Goal: Task Accomplishment & Management: Manage account settings

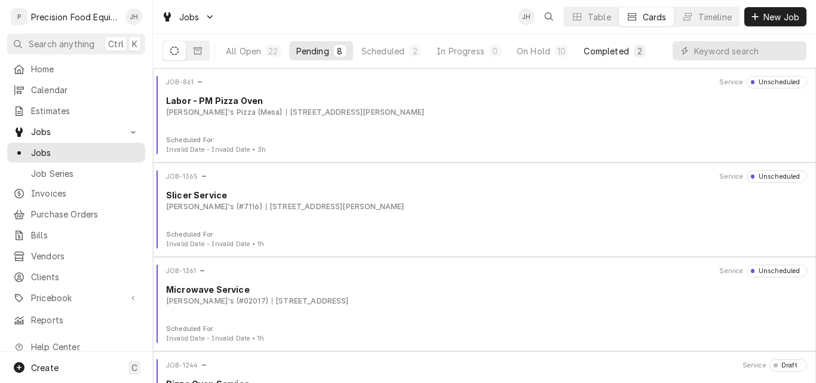
click at [610, 49] on div "Completed" at bounding box center [606, 51] width 45 height 13
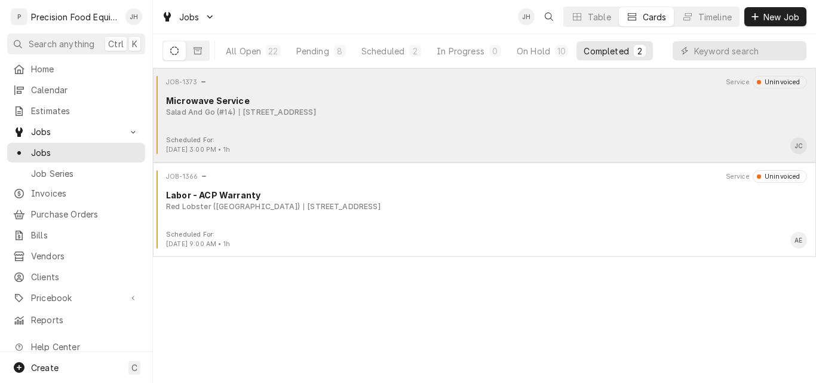
click at [411, 124] on div "JOB-1373 Service Uninvoiced Microwave Service Salad And Go (#14) 21060 N Cave C…" at bounding box center [485, 106] width 654 height 60
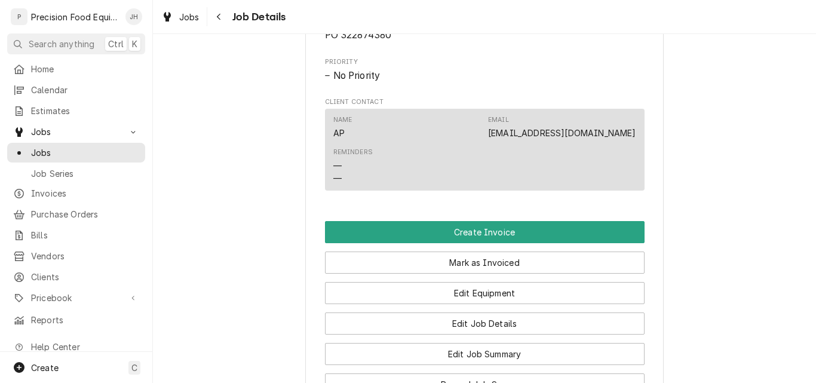
scroll to position [657, 0]
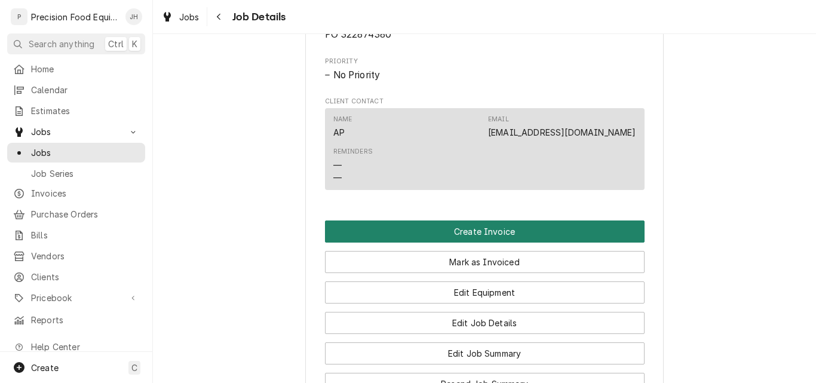
click at [504, 243] on button "Create Invoice" at bounding box center [485, 232] width 320 height 22
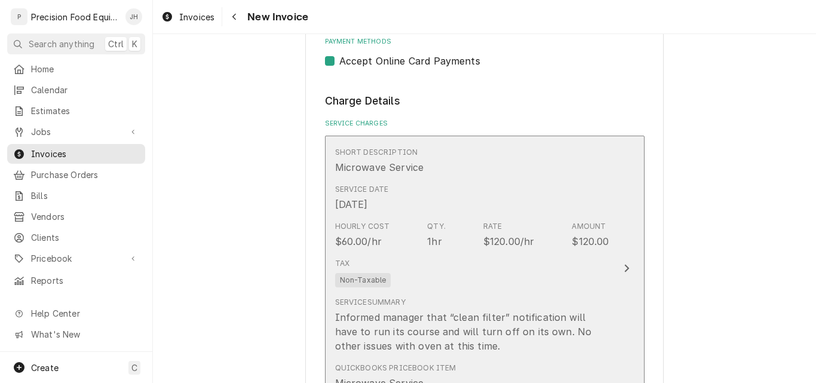
scroll to position [956, 0]
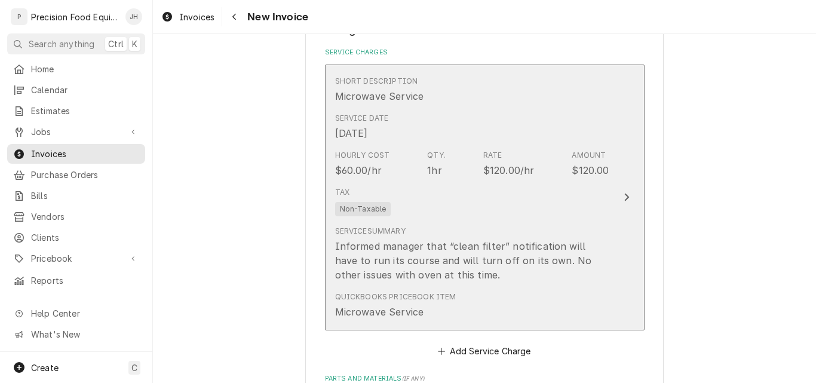
click at [520, 218] on div "Tax Non-Taxable" at bounding box center [472, 201] width 274 height 38
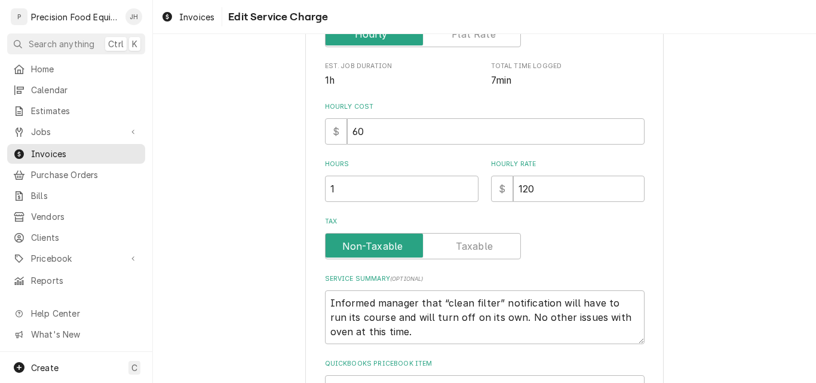
scroll to position [348, 0]
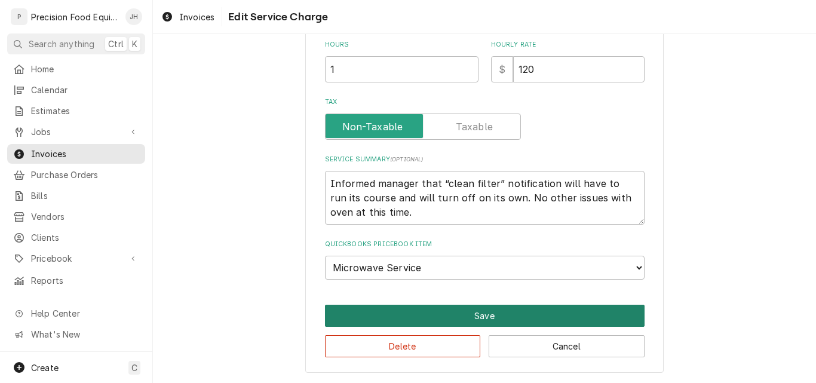
click at [478, 314] on button "Save" at bounding box center [485, 316] width 320 height 22
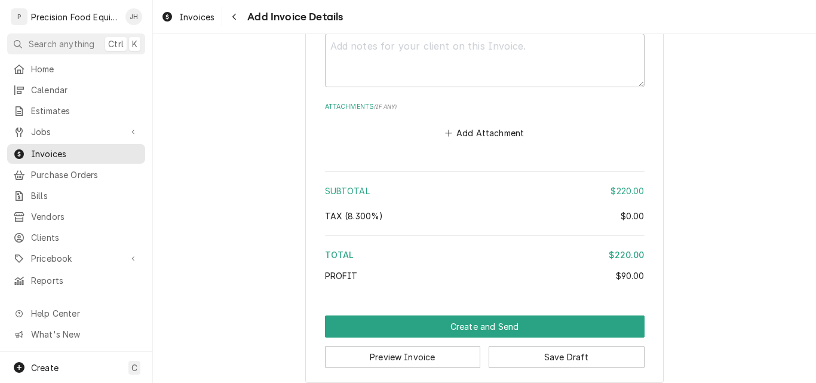
scroll to position [1766, 0]
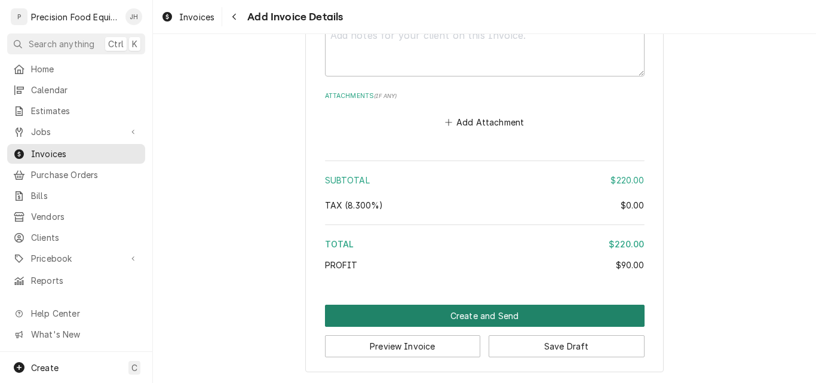
click at [484, 314] on button "Create and Send" at bounding box center [485, 316] width 320 height 22
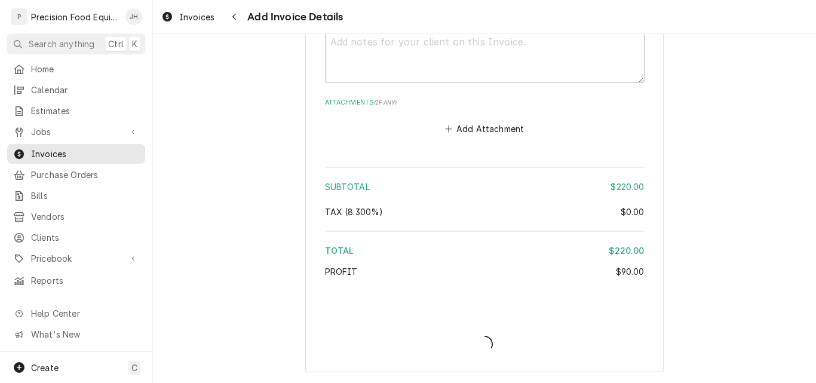
scroll to position [1760, 0]
type textarea "x"
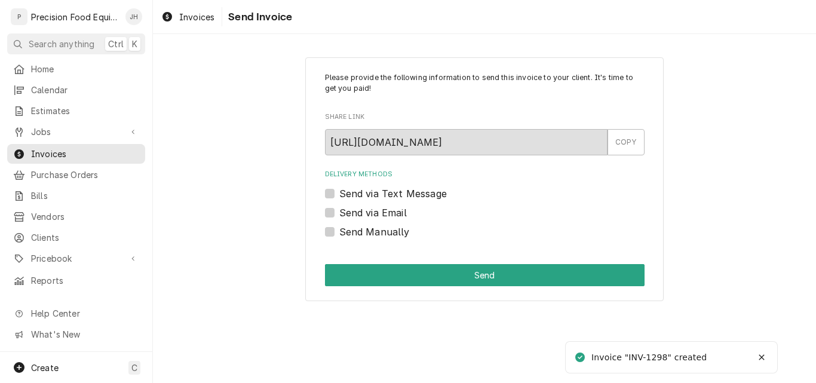
click at [374, 234] on label "Send Manually" at bounding box center [375, 232] width 71 height 14
click at [374, 234] on input "Send Manually" at bounding box center [500, 238] width 320 height 26
checkbox input "true"
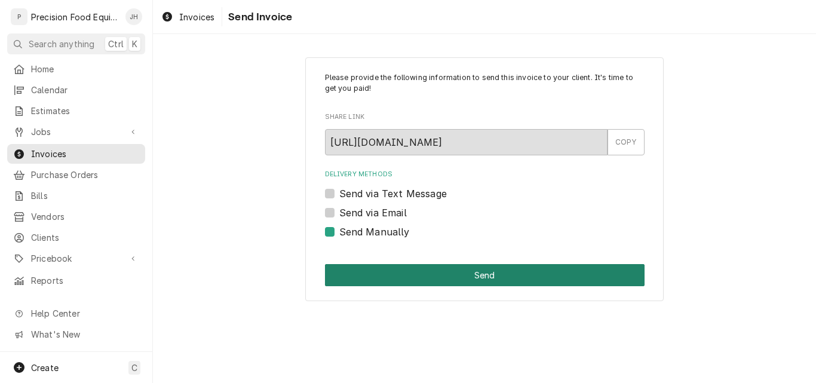
click at [422, 279] on button "Send" at bounding box center [485, 275] width 320 height 22
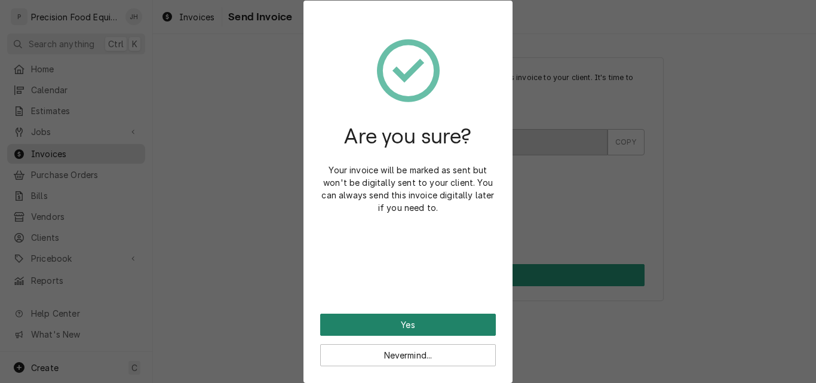
click at [409, 325] on button "Yes" at bounding box center [408, 325] width 176 height 22
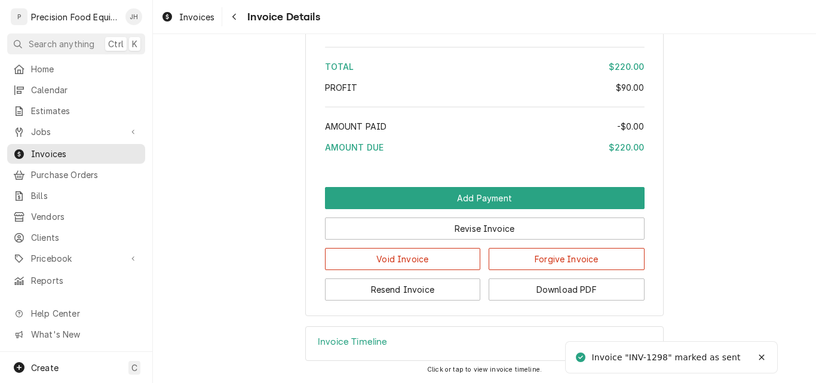
scroll to position [1370, 0]
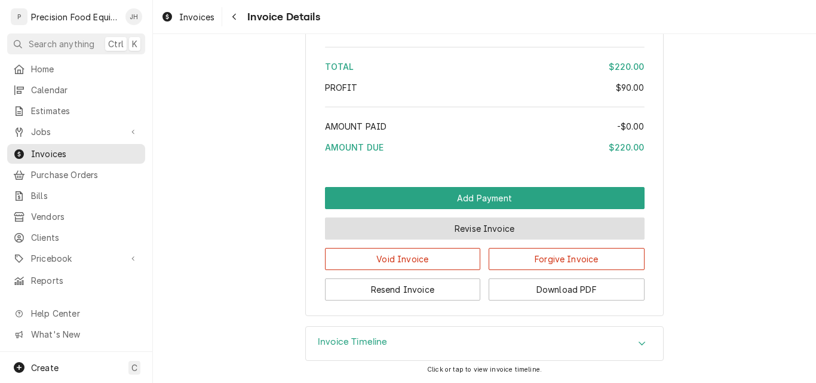
click at [478, 234] on button "Revise Invoice" at bounding box center [485, 229] width 320 height 22
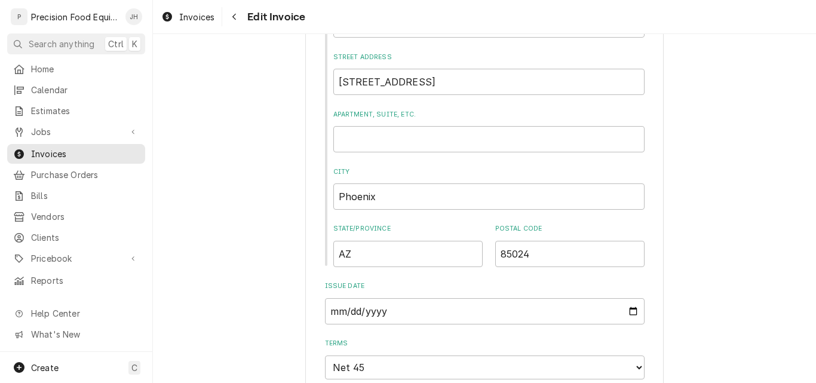
scroll to position [478, 0]
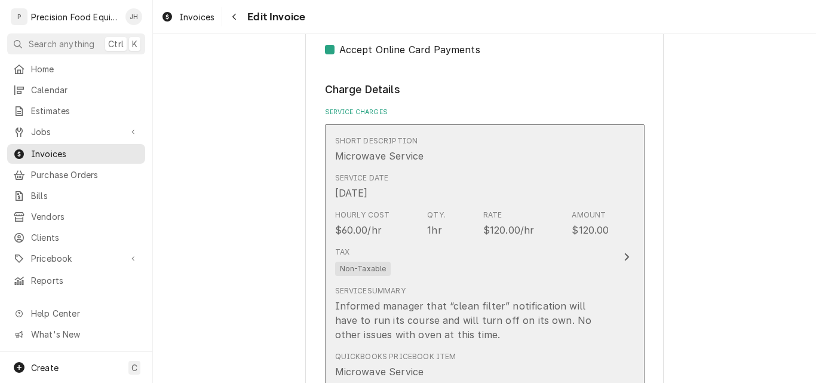
click at [446, 272] on div "Tax Non-Taxable" at bounding box center [472, 261] width 274 height 38
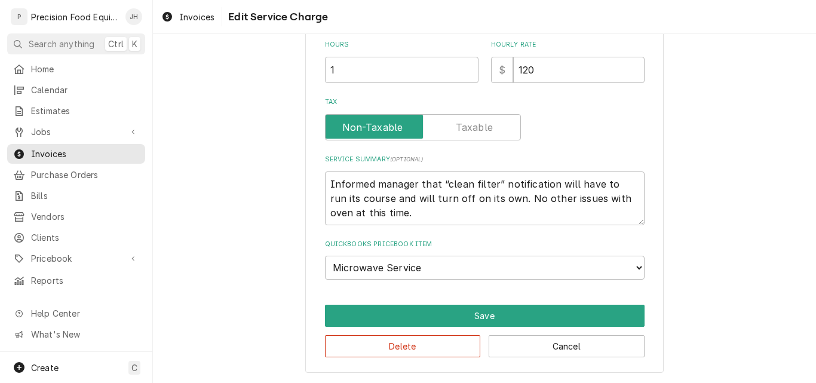
scroll to position [311, 0]
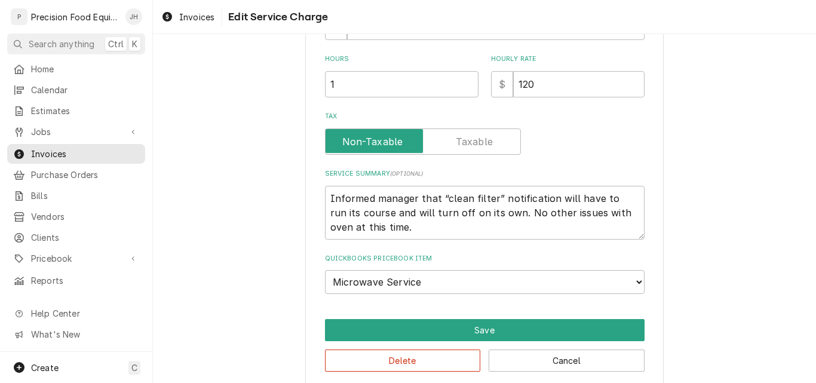
type textarea "x"
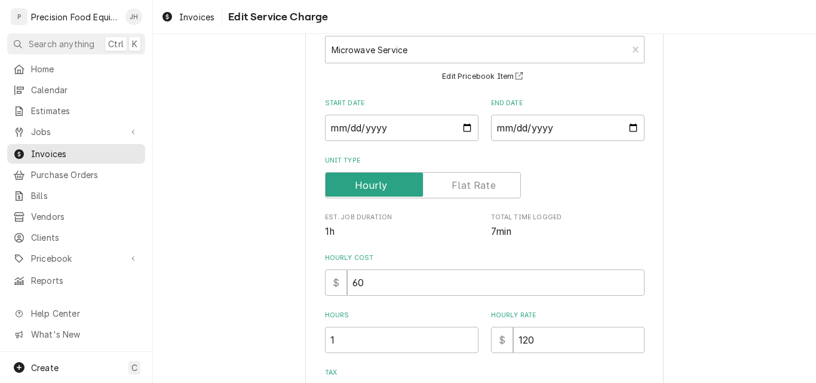
scroll to position [179, 0]
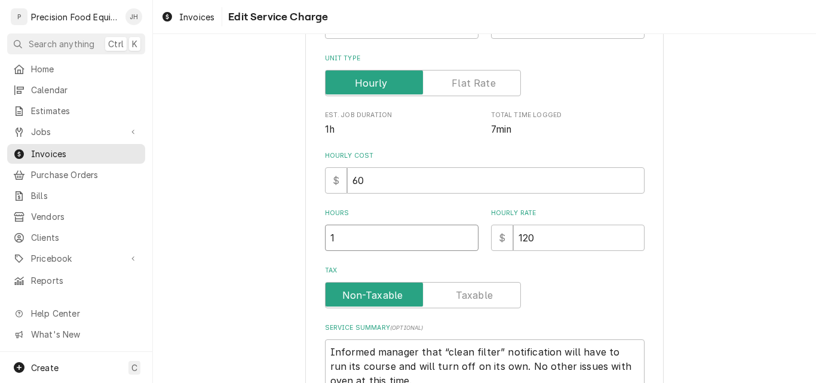
click at [347, 243] on input "1" at bounding box center [402, 238] width 154 height 26
type textarea "x"
type input ".5"
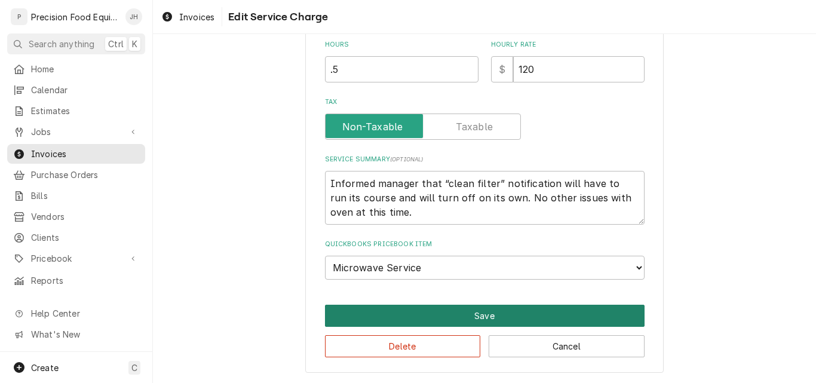
click at [517, 311] on button "Save" at bounding box center [485, 316] width 320 height 22
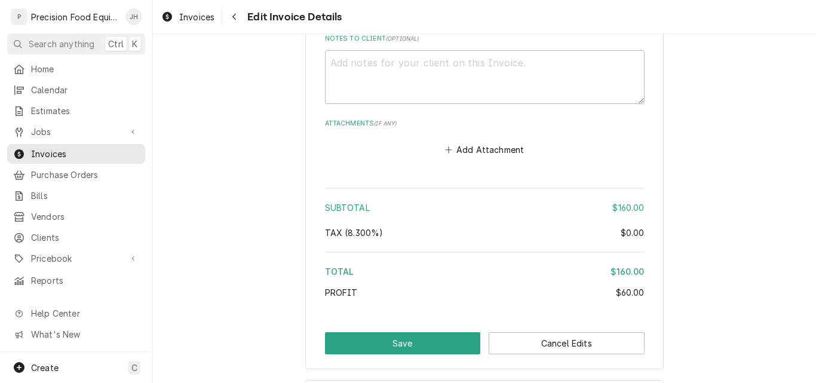
scroll to position [1779, 0]
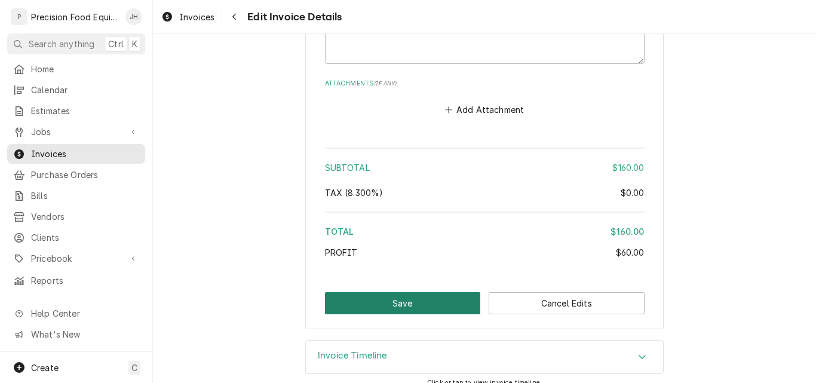
click at [424, 299] on button "Save" at bounding box center [403, 303] width 156 height 22
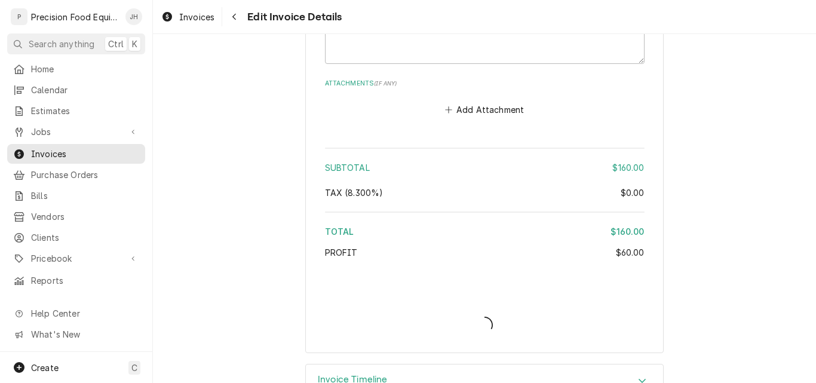
type textarea "x"
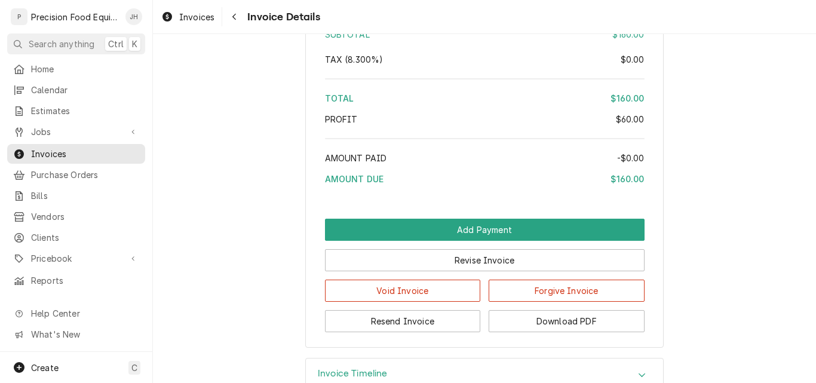
scroll to position [1370, 0]
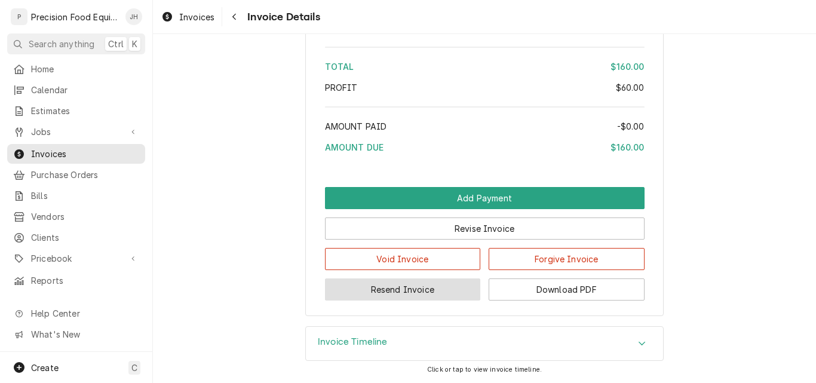
click at [429, 293] on button "Resend Invoice" at bounding box center [403, 290] width 156 height 22
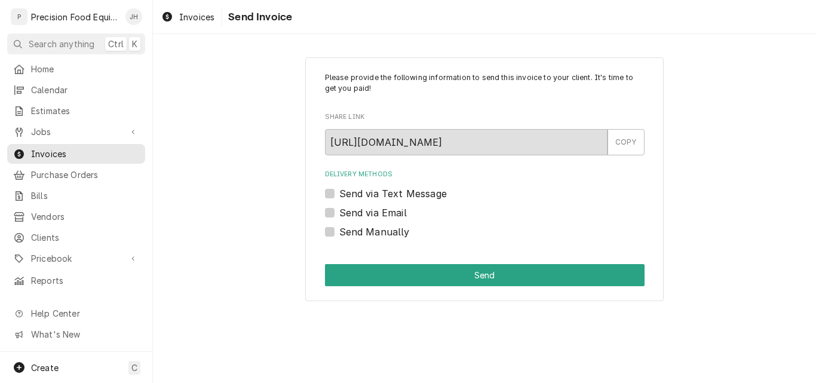
click at [398, 197] on label "Send via Text Message" at bounding box center [394, 193] width 108 height 14
click at [398, 197] on input "Send via Text Message" at bounding box center [500, 199] width 320 height 26
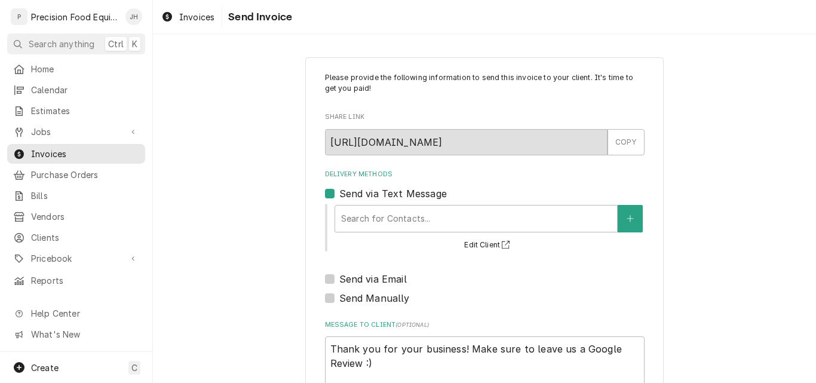
click at [398, 200] on label "Send via Text Message" at bounding box center [394, 193] width 108 height 14
click at [398, 200] on input "Send via Text Message" at bounding box center [500, 199] width 320 height 26
checkbox input "false"
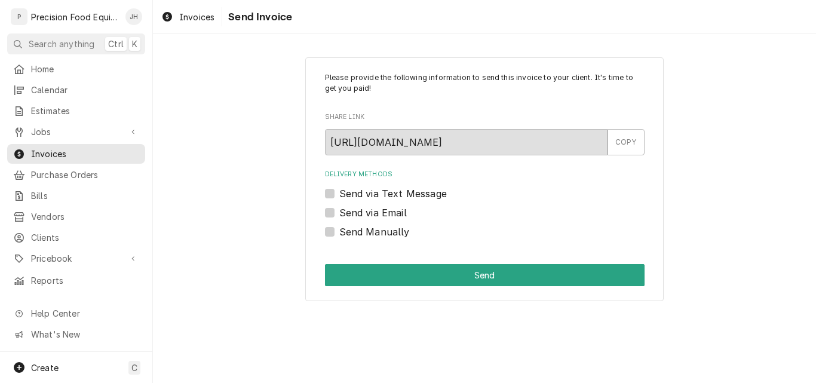
click at [387, 230] on label "Send Manually" at bounding box center [375, 232] width 71 height 14
click at [387, 230] on input "Send Manually" at bounding box center [500, 238] width 320 height 26
checkbox input "true"
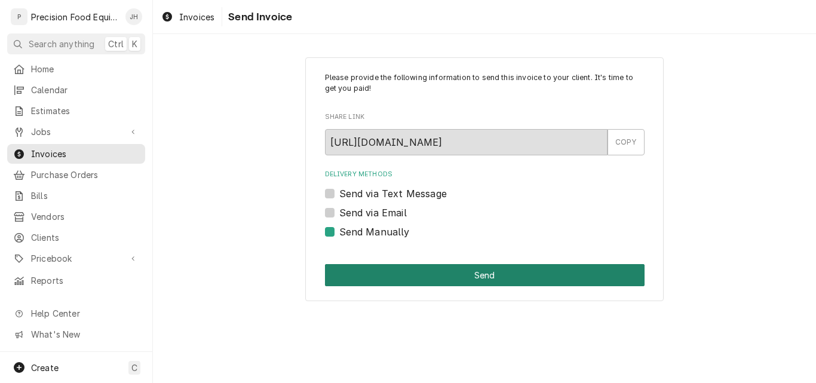
click at [418, 270] on button "Send" at bounding box center [485, 275] width 320 height 22
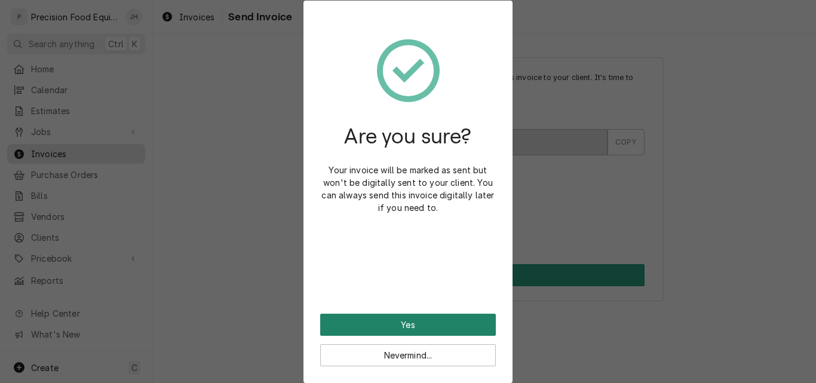
click at [414, 326] on button "Yes" at bounding box center [408, 325] width 176 height 22
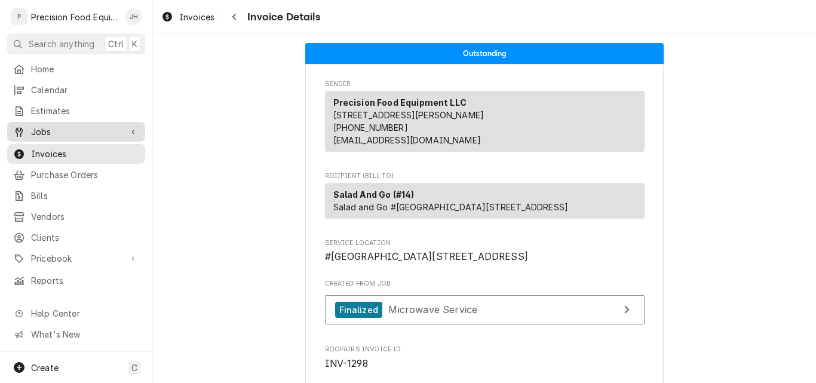
click at [69, 131] on span "Jobs" at bounding box center [76, 132] width 90 height 13
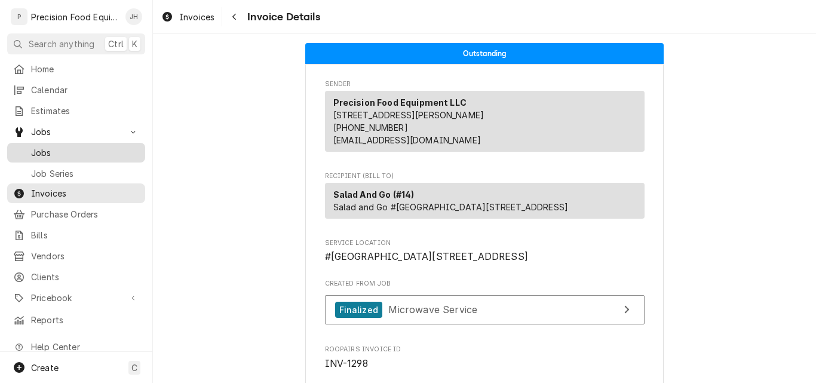
click at [99, 150] on span "Jobs" at bounding box center [85, 152] width 108 height 13
